Goal: Information Seeking & Learning: Learn about a topic

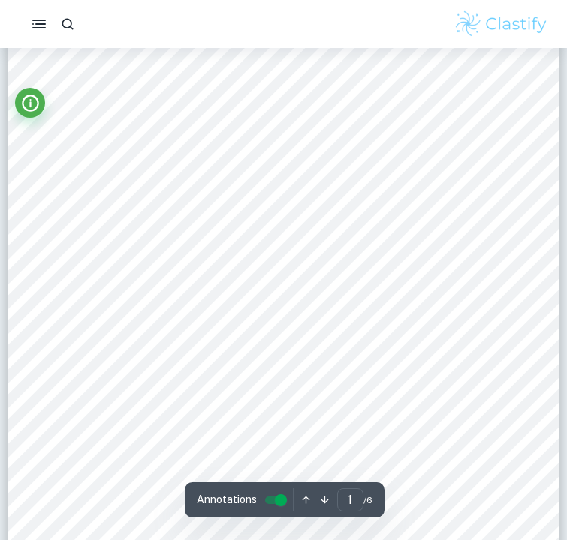
scroll to position [170, 0]
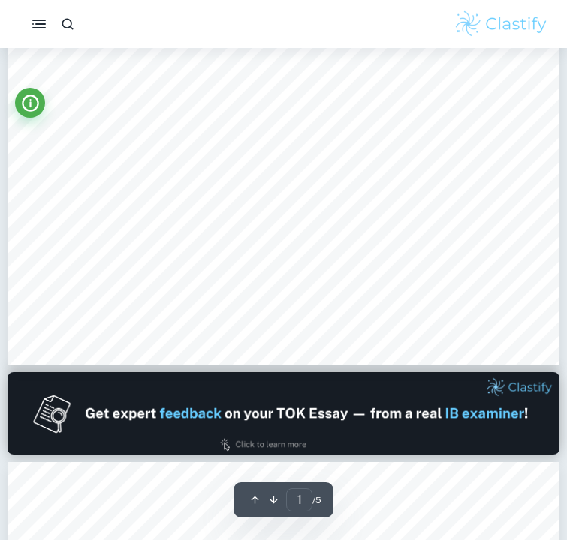
type input "2"
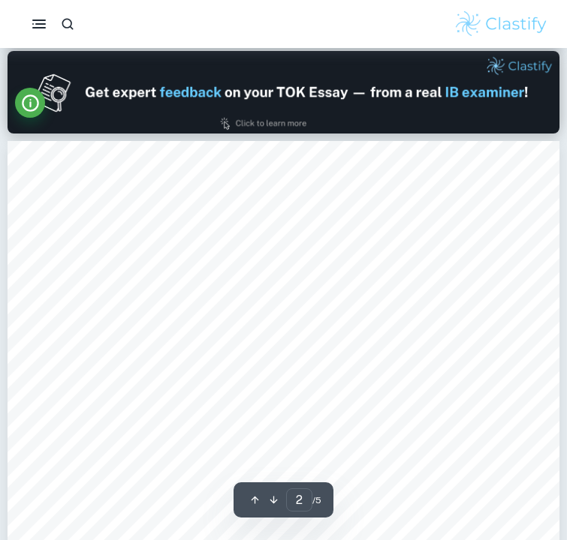
scroll to position [836, 0]
